Goal: Task Accomplishment & Management: Use online tool/utility

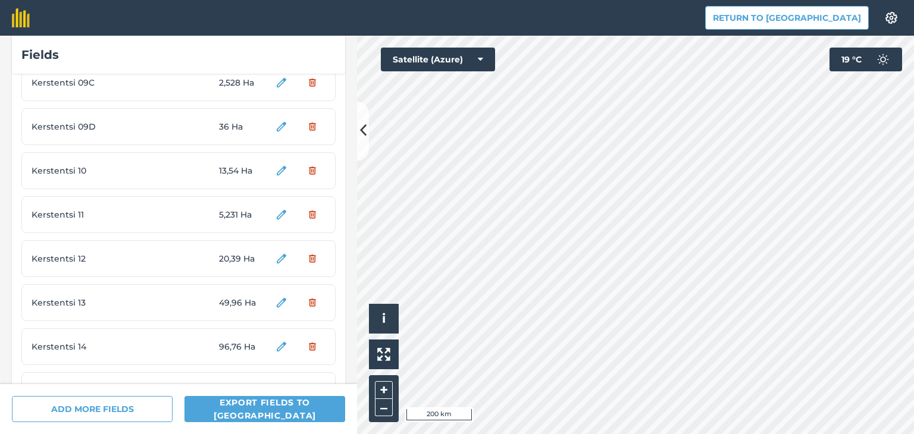
scroll to position [3082, 0]
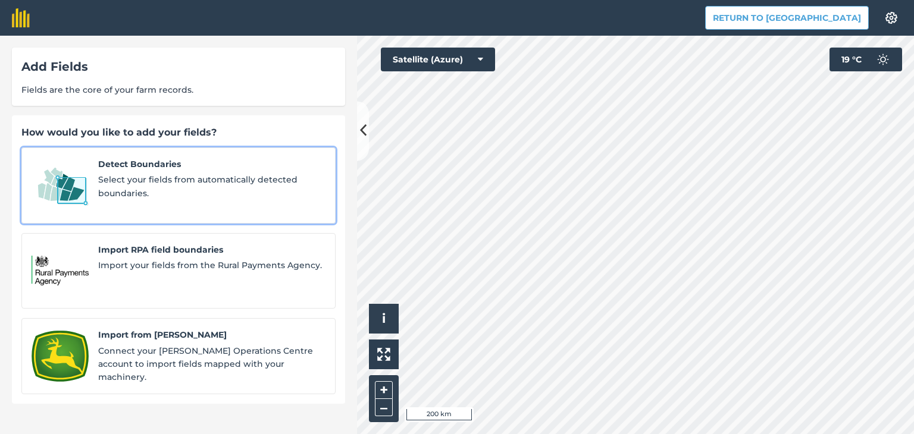
click at [175, 181] on span "Select your fields from automatically detected boundaries." at bounding box center [211, 186] width 227 height 27
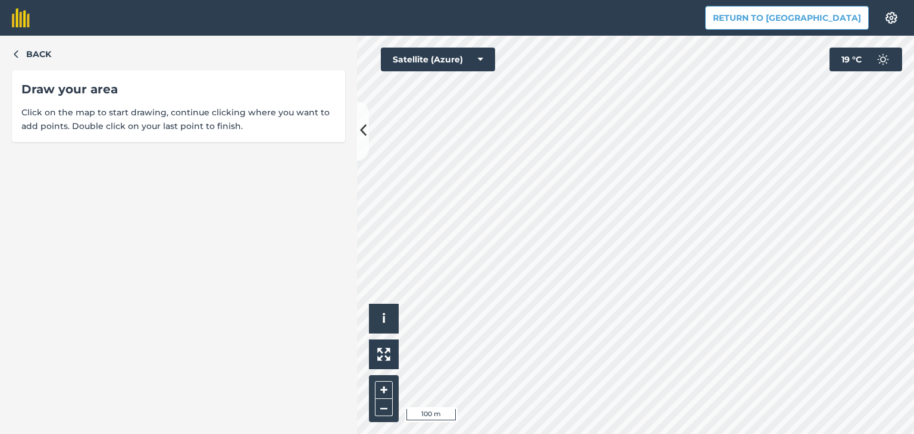
click at [356, 270] on div "Back Draw your area Click on the map to start drawing, continue clicking where …" at bounding box center [178, 235] width 357 height 399
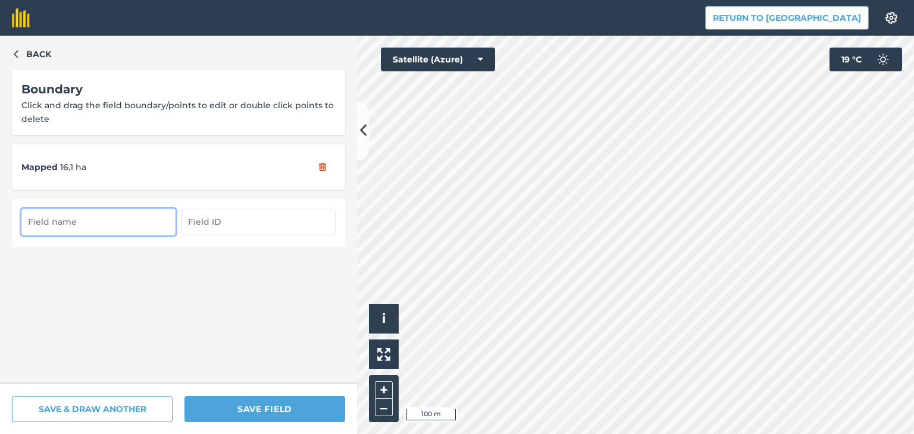
click at [93, 223] on input "text" at bounding box center [98, 222] width 154 height 26
type input "Perkivtsi 16"
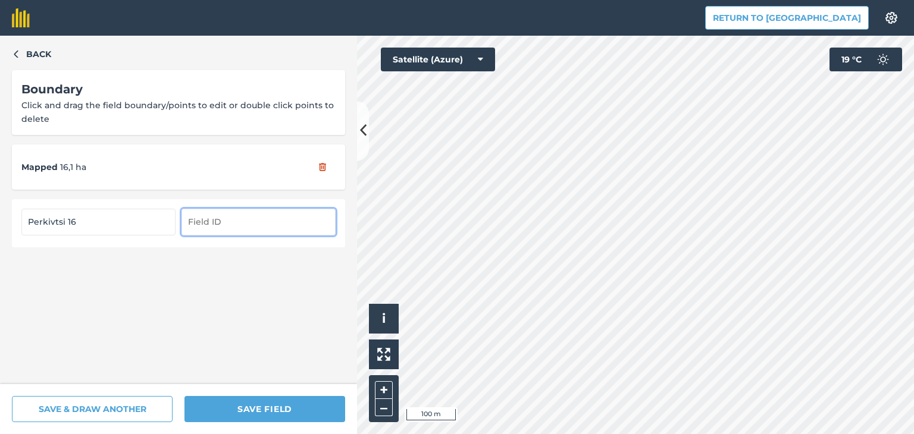
click at [217, 222] on input "text" at bounding box center [259, 222] width 154 height 26
type input "Perkivtsi 16"
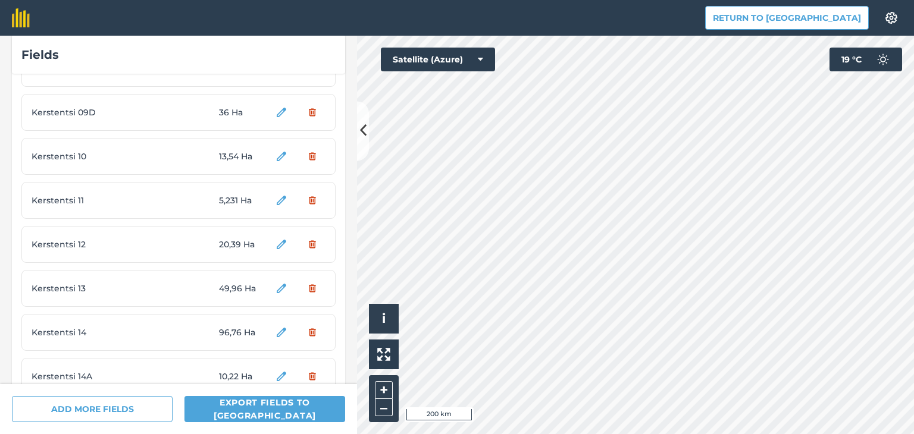
scroll to position [3126, 0]
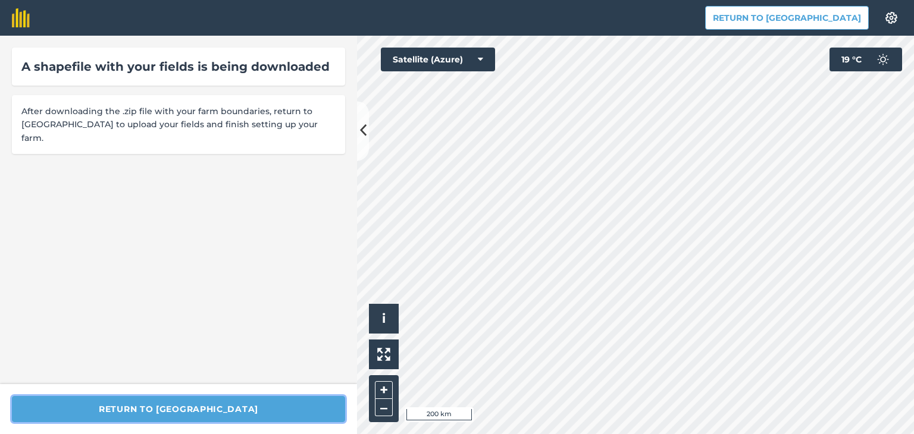
click at [185, 407] on button "Return to [GEOGRAPHIC_DATA]" at bounding box center [178, 409] width 333 height 26
